Goal: Task Accomplishment & Management: Manage account settings

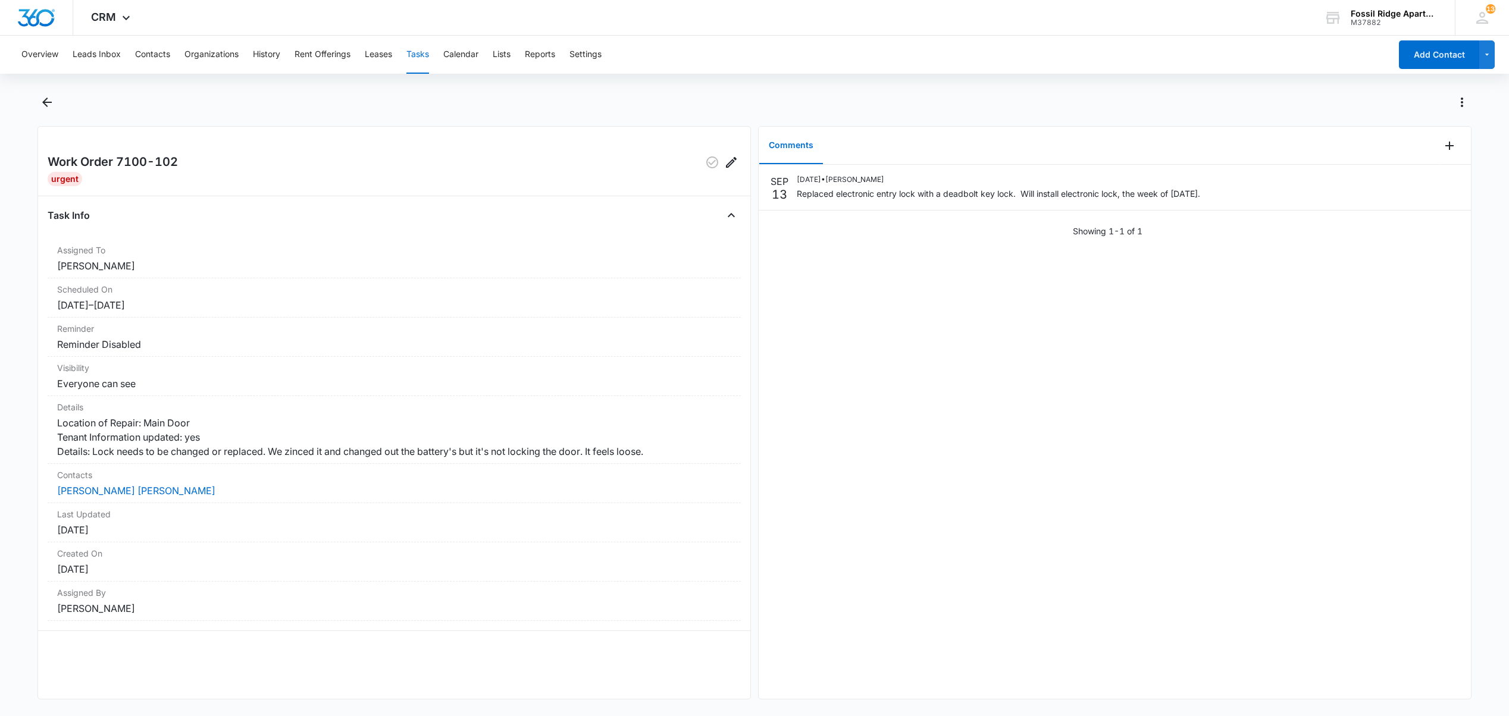
click at [422, 54] on button "Tasks" at bounding box center [417, 55] width 23 height 38
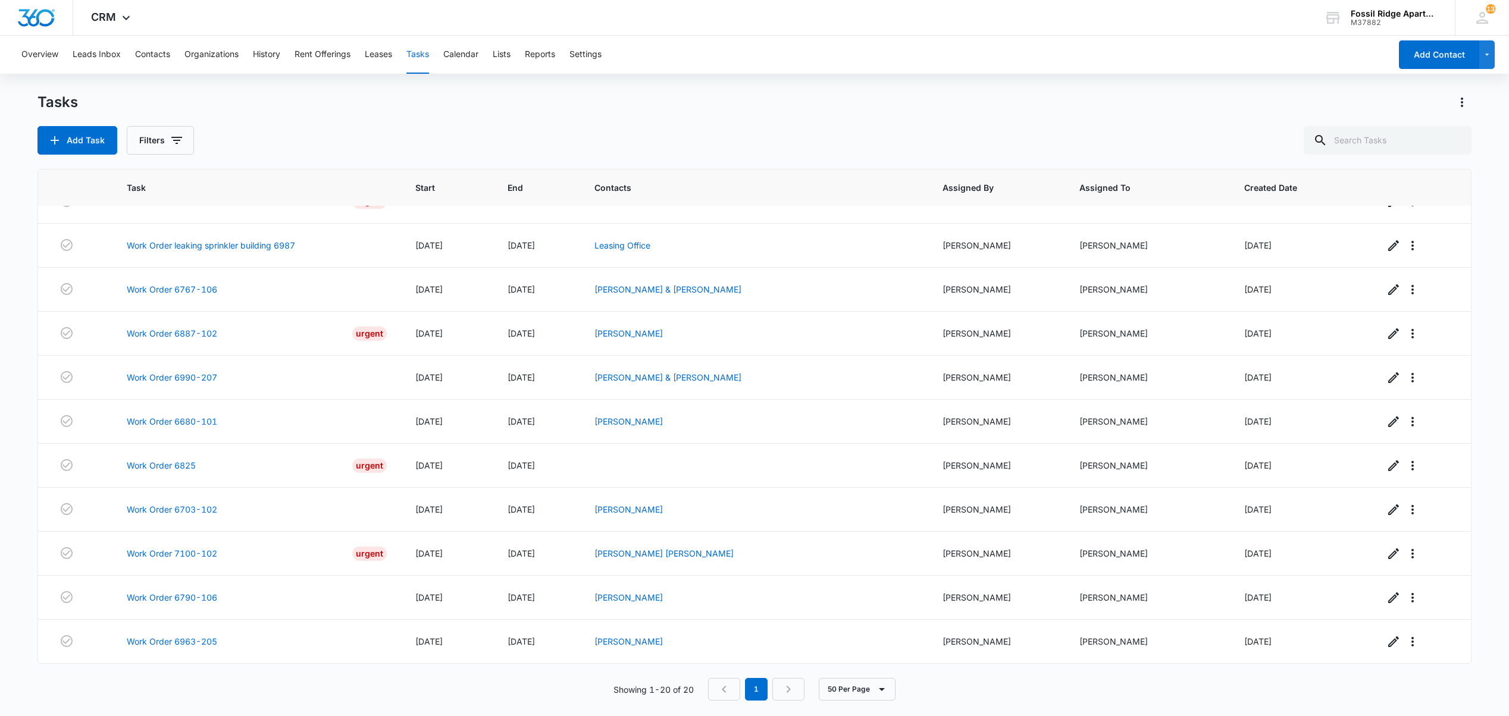
scroll to position [448, 0]
click at [193, 508] on link "Work Order 6703-102" at bounding box center [172, 509] width 90 height 12
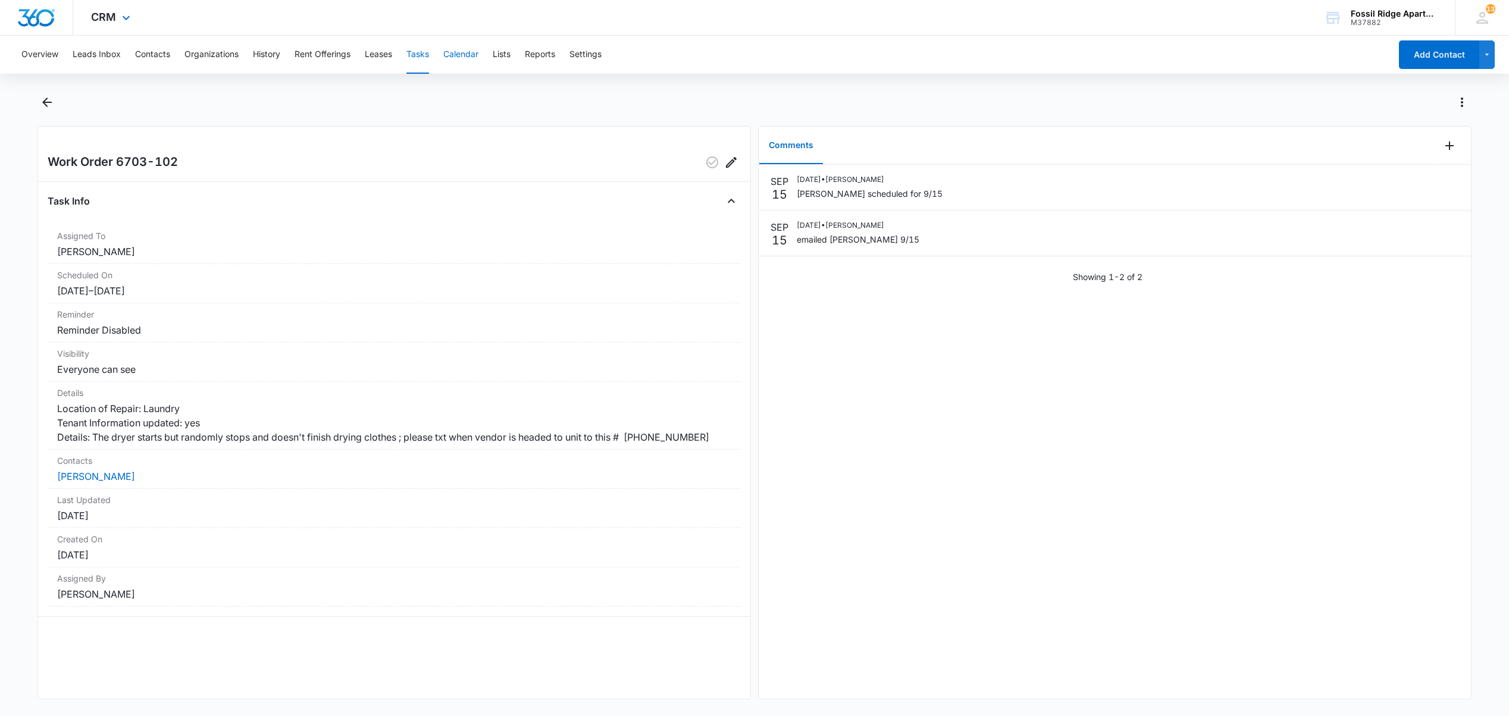
click at [512, 32] on div "CRM Apps Reputation Websites Forms CRM Email Social POS Content Ads Intelligenc…" at bounding box center [754, 357] width 1509 height 714
